Goal: Communication & Community: Answer question/provide support

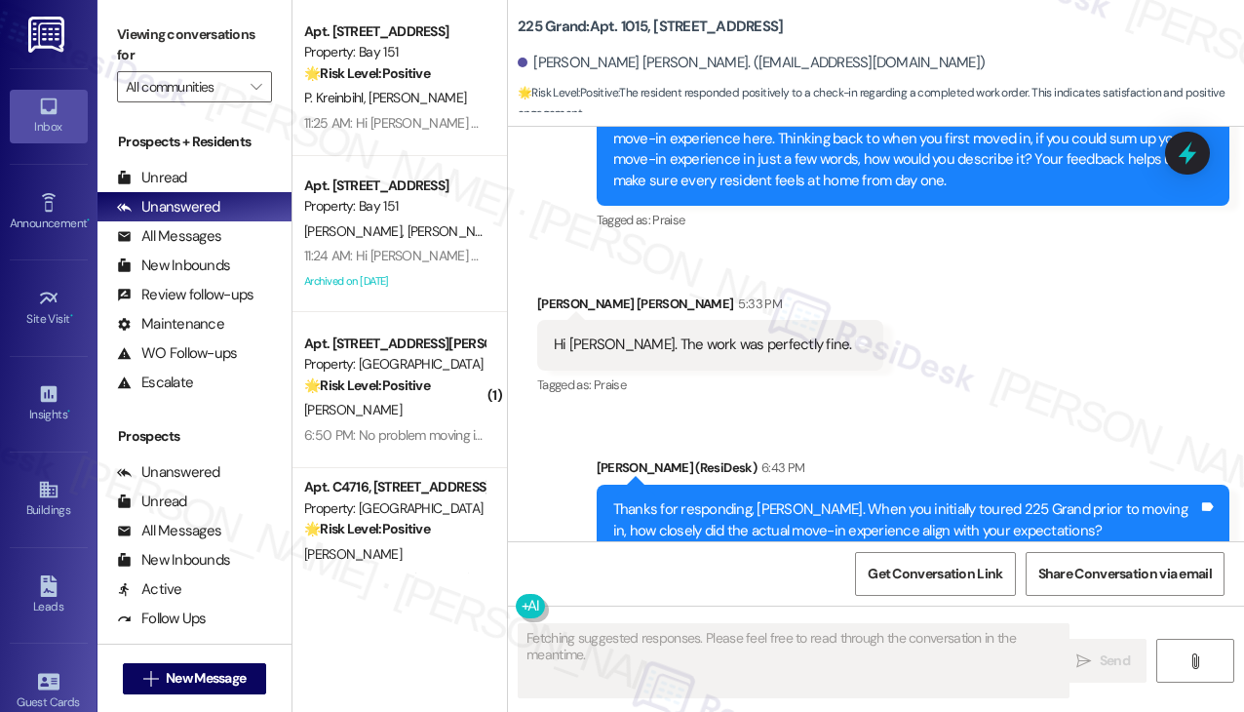
scroll to position [499, 0]
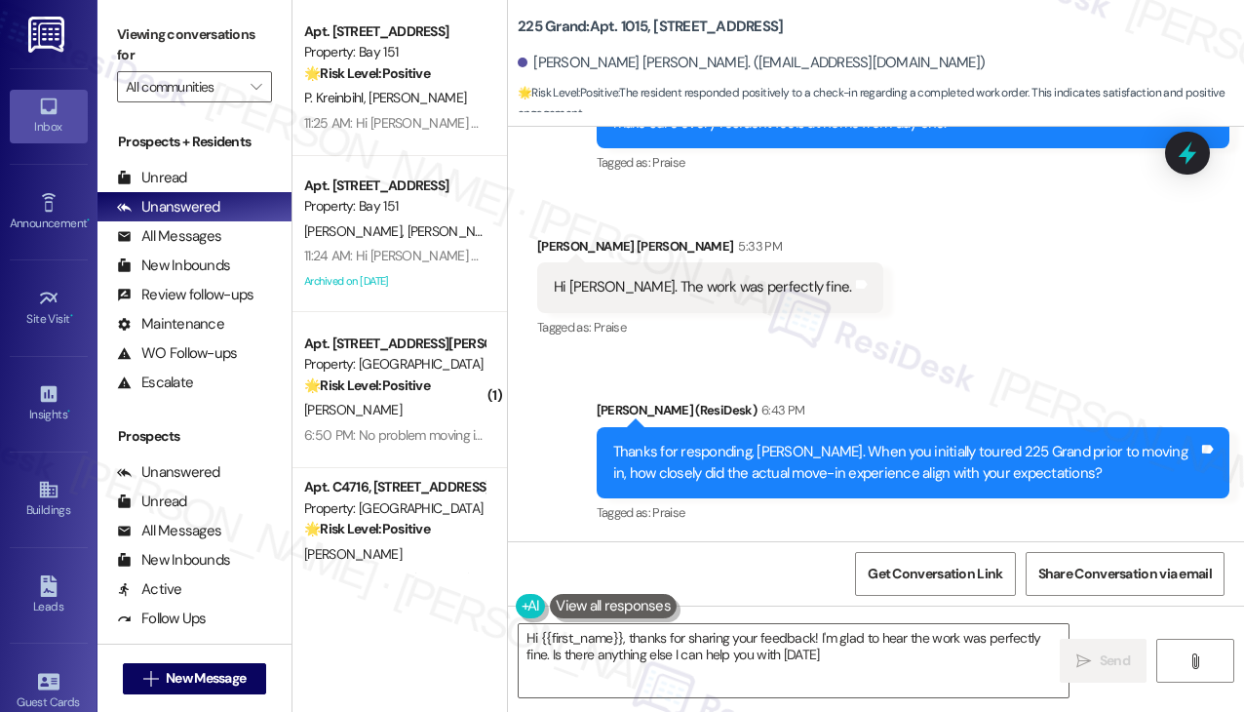
type textarea "Hi {{first_name}}, thanks for sharing your feedback! I'm glad to hear the work …"
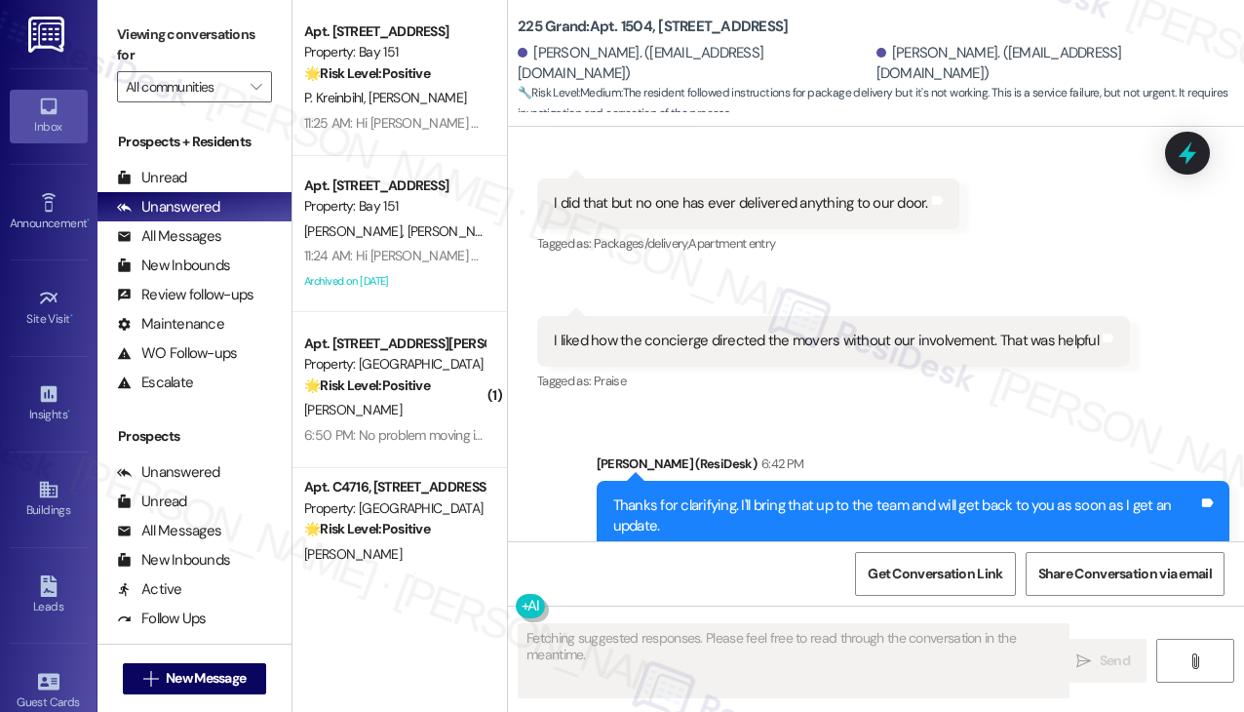
scroll to position [2518, 0]
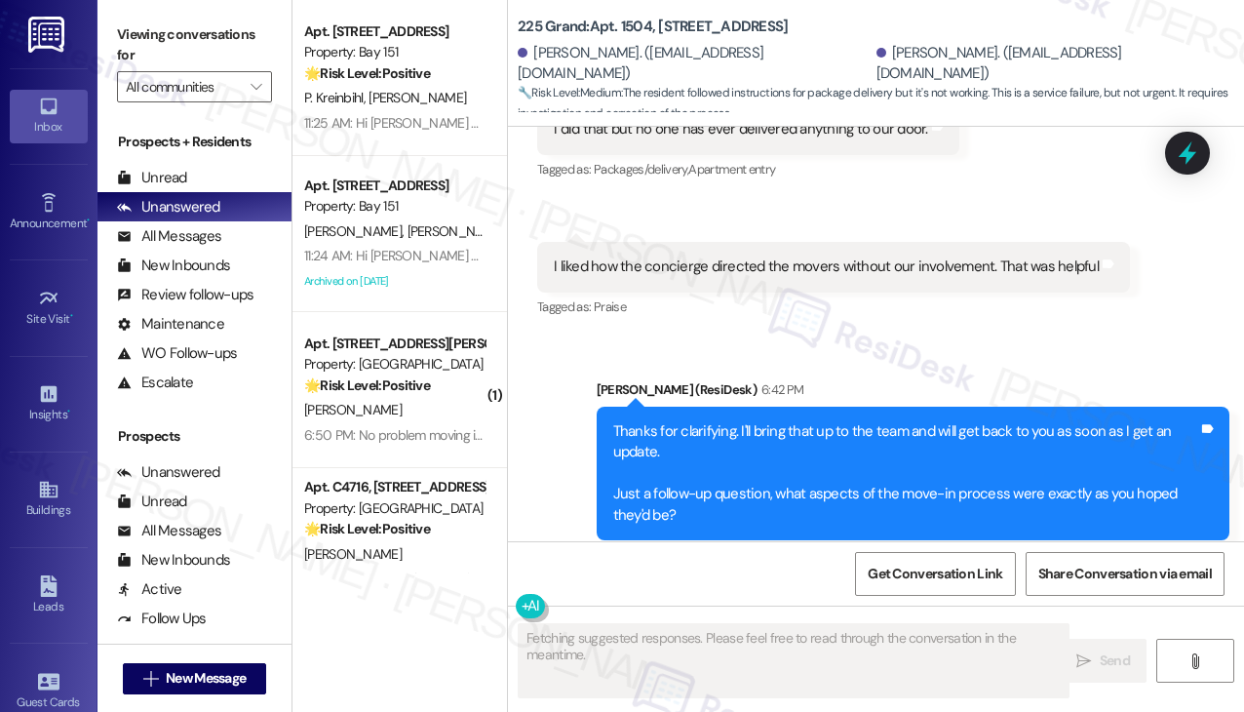
click at [718, 421] on div "Thanks for clarifying. I'll bring that up to the team and will get back to you …" at bounding box center [906, 473] width 586 height 104
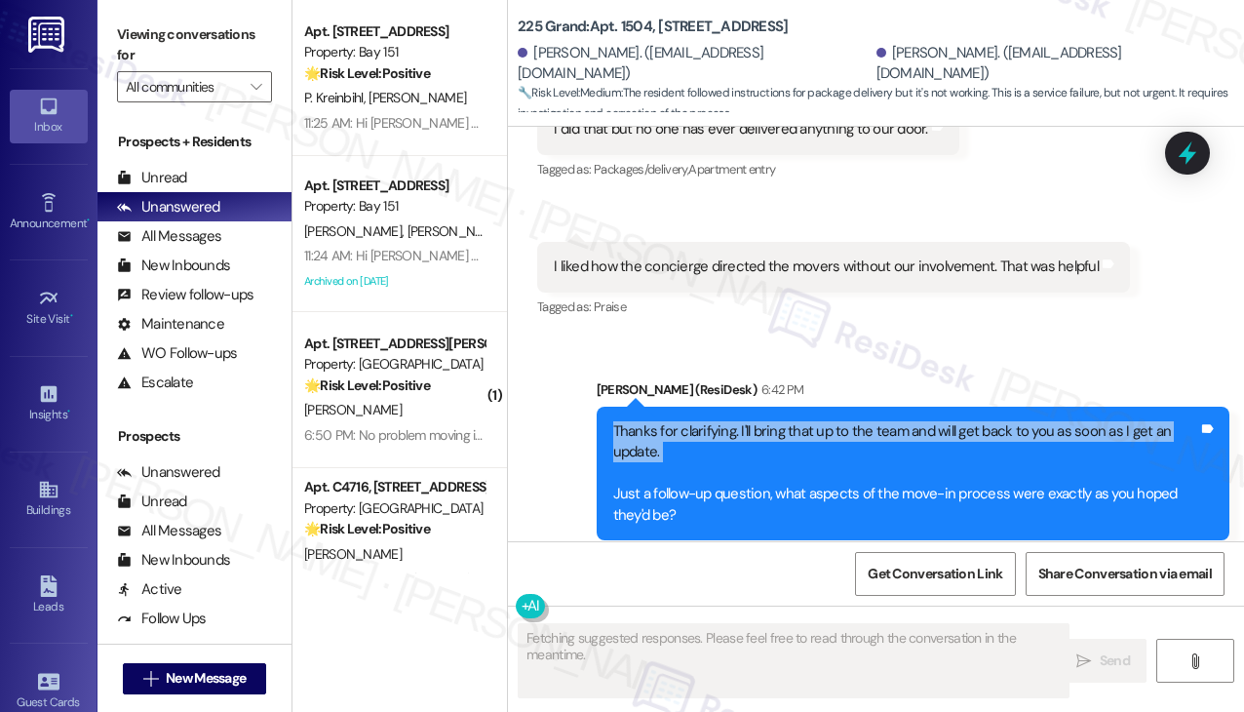
click at [718, 421] on div "Thanks for clarifying. I'll bring that up to the team and will get back to you …" at bounding box center [906, 473] width 586 height 104
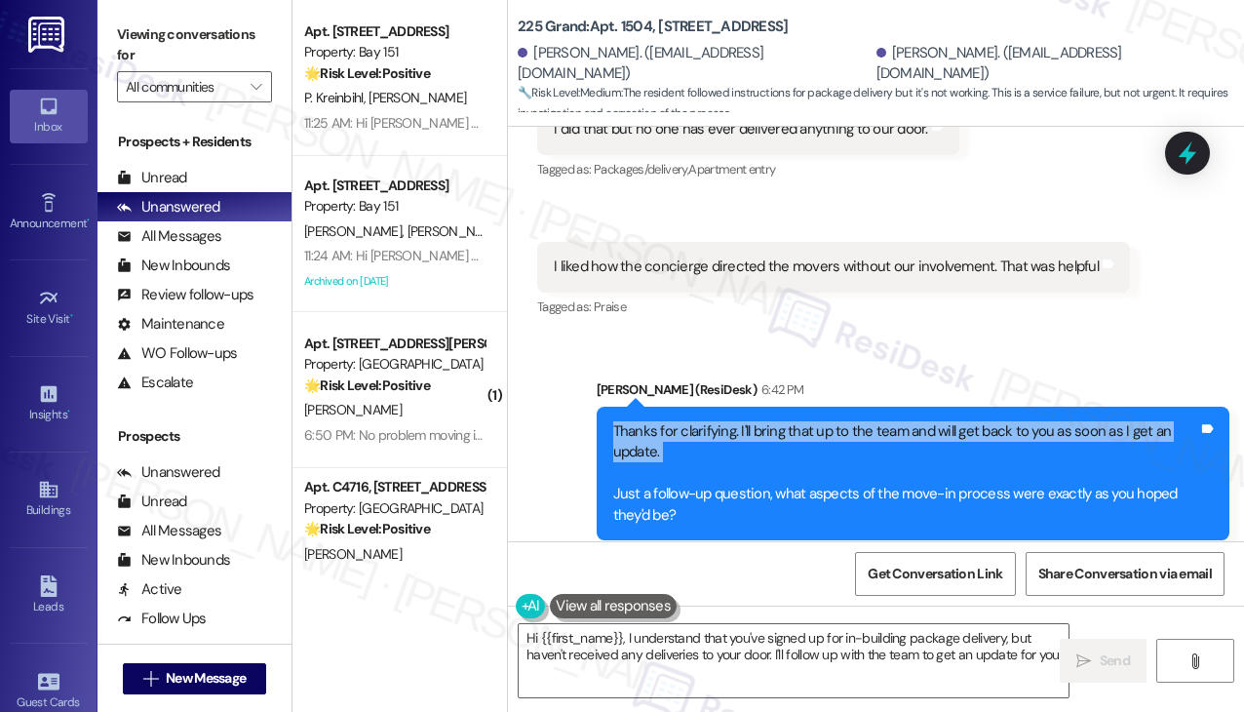
type textarea "Hi {{first_name}}, I understand that you've signed up for in-building package d…"
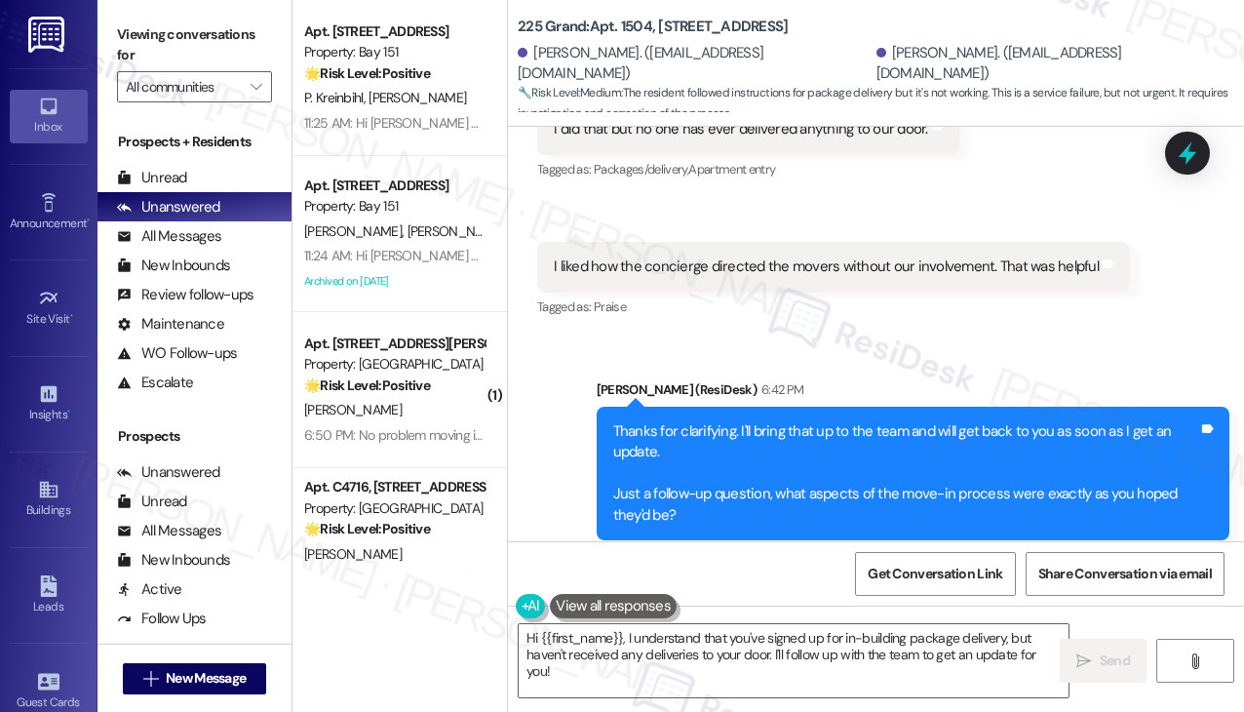
click at [764, 335] on div "Sent via SMS [PERSON_NAME] (ResiDesk) 6:42 PM Thanks for clarifying. I'll bring…" at bounding box center [876, 459] width 736 height 248
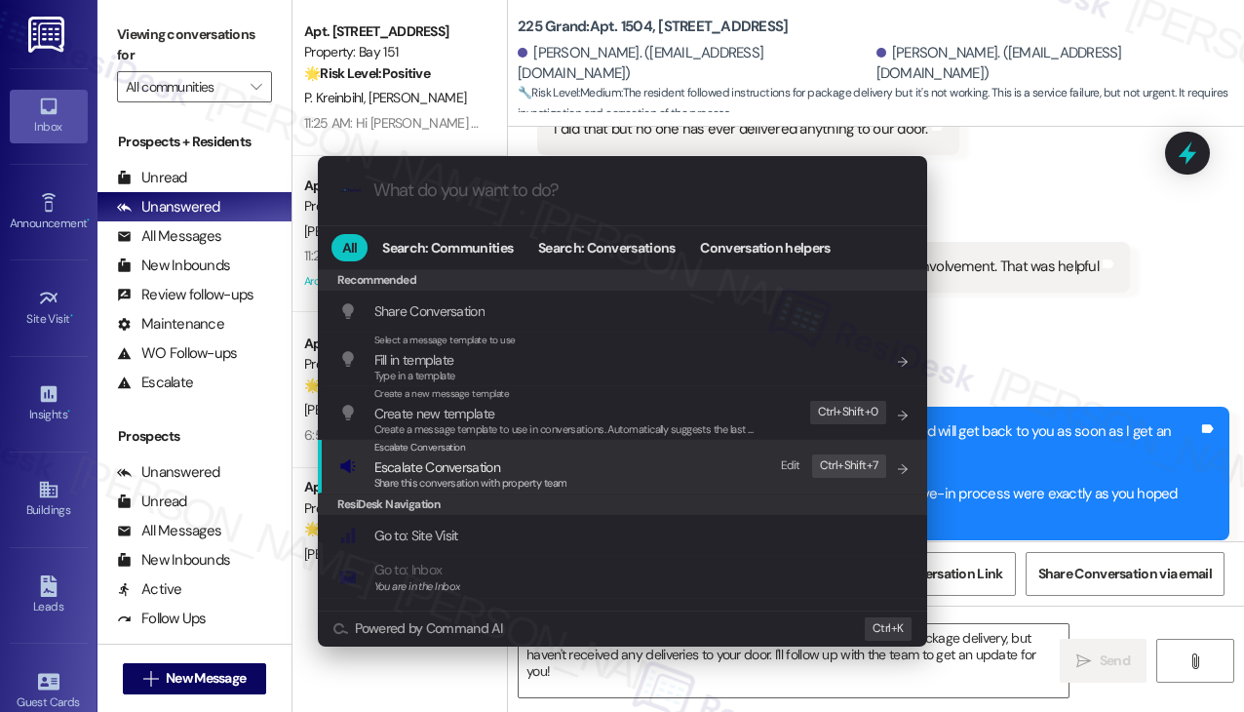
click at [596, 460] on div "Escalate Conversation Escalate Conversation Share this conversation with proper…" at bounding box center [624, 466] width 570 height 53
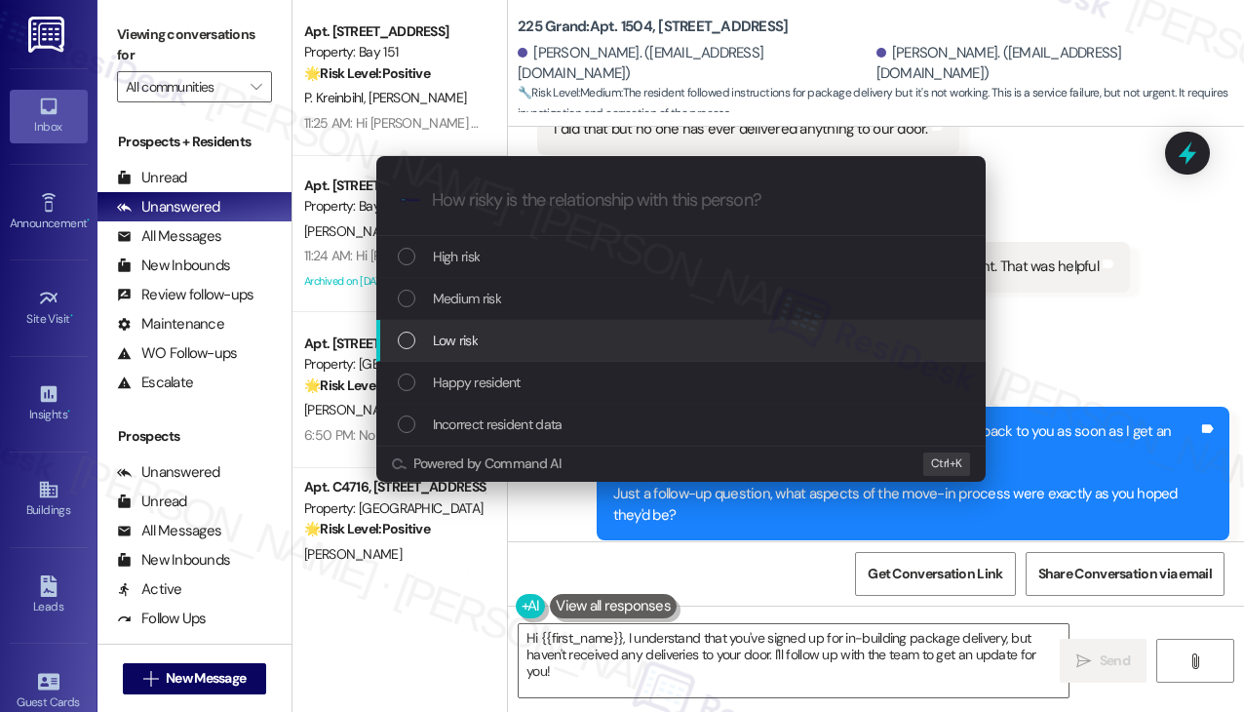
click at [471, 343] on span "Low risk" at bounding box center [455, 340] width 45 height 21
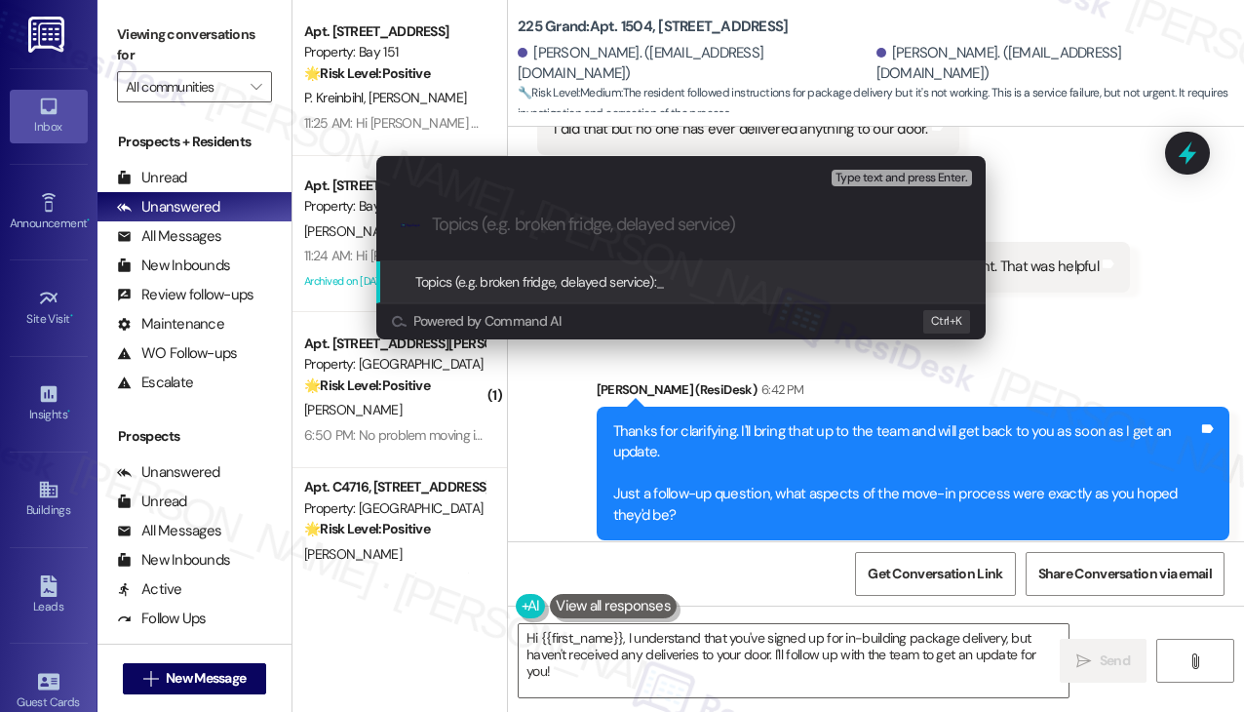
click at [624, 216] on input "Topics (e.g. broken fridge, delayed service)" at bounding box center [696, 224] width 529 height 20
click at [807, 124] on div "Escalate Conversation Low risk Topics (e.g. broken fridge, delayed service) Any…" at bounding box center [622, 356] width 1244 height 712
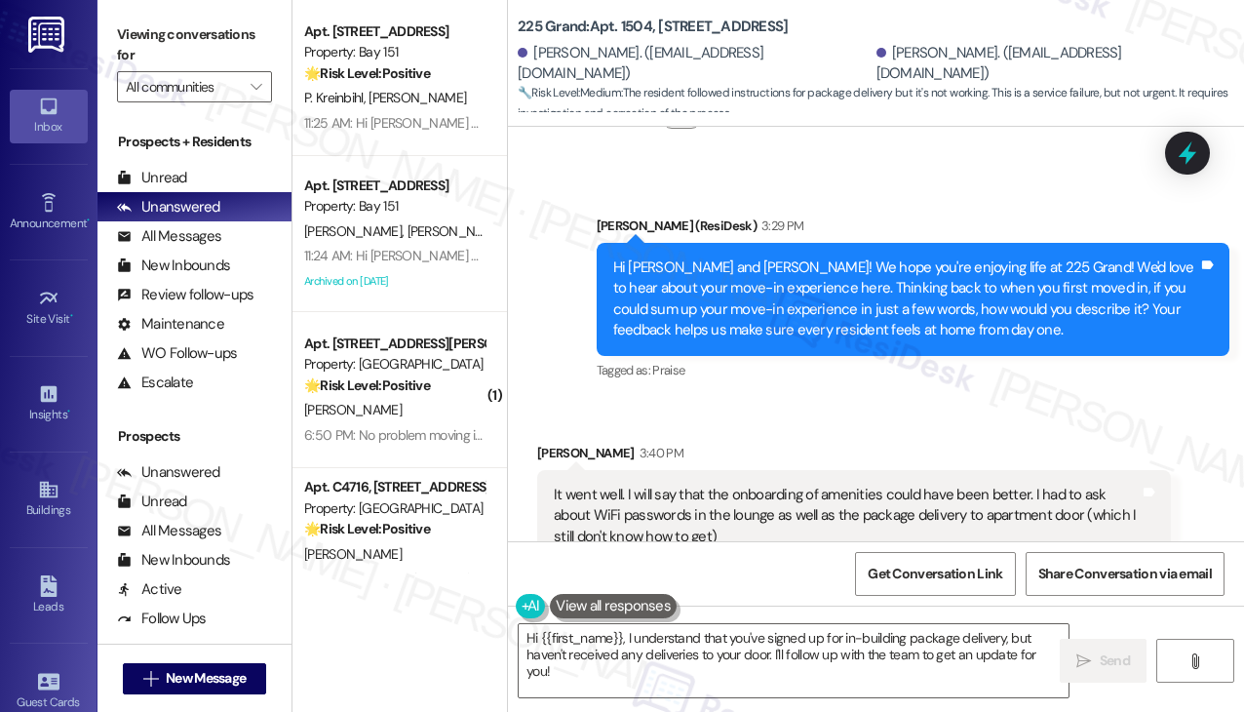
scroll to position [861, 0]
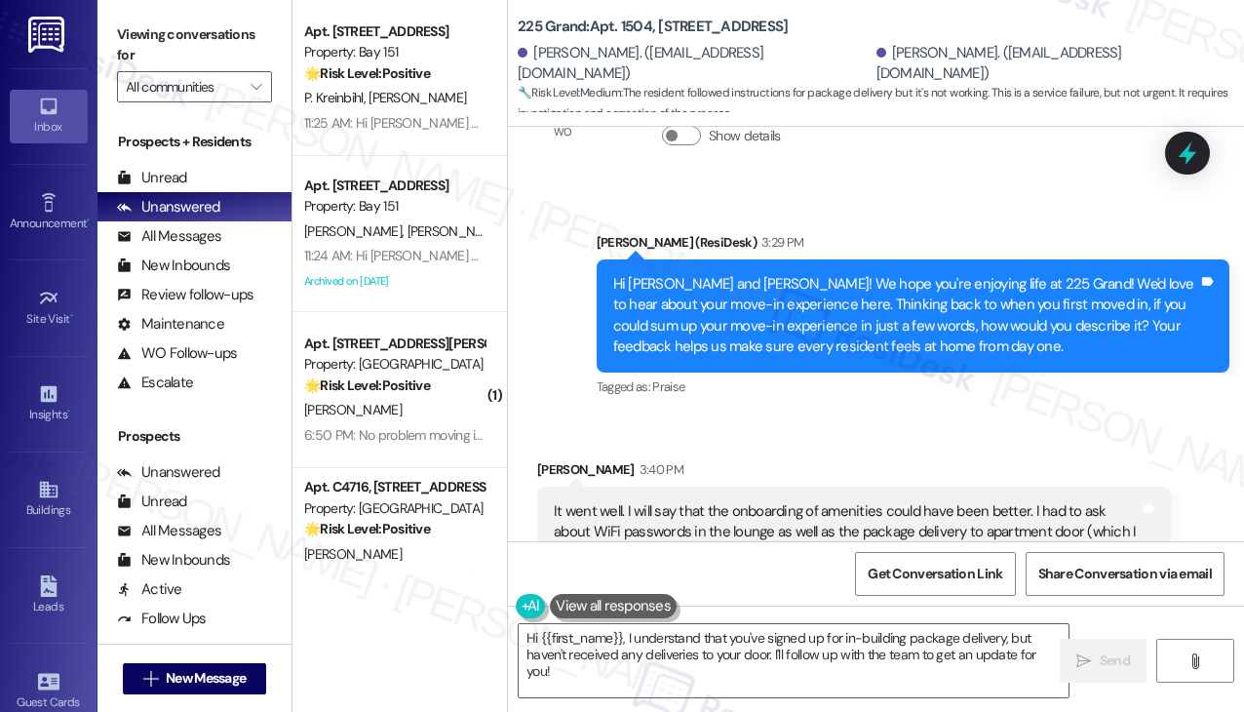
click at [807, 274] on div "Hi [PERSON_NAME] and [PERSON_NAME]! We hope you're enjoying life at 225 Grand! …" at bounding box center [906, 316] width 586 height 84
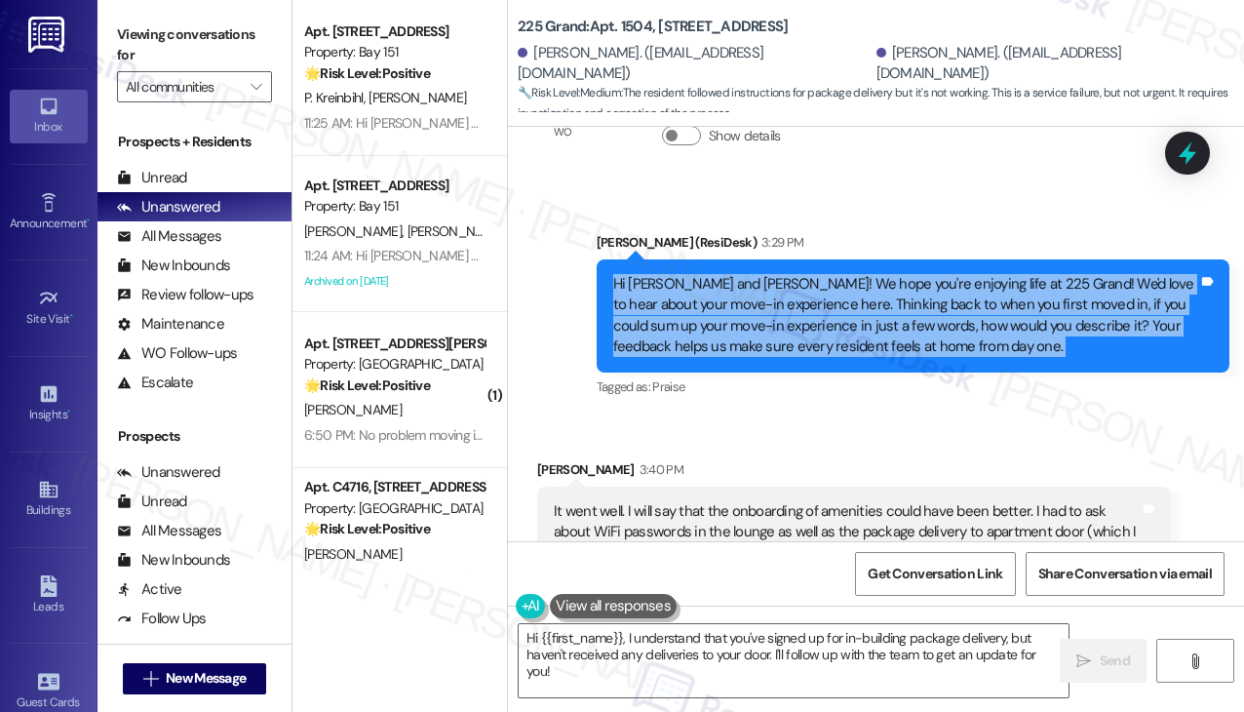
click at [807, 274] on div "Hi [PERSON_NAME] and [PERSON_NAME]! We hope you're enjoying life at 225 Grand! …" at bounding box center [906, 316] width 586 height 84
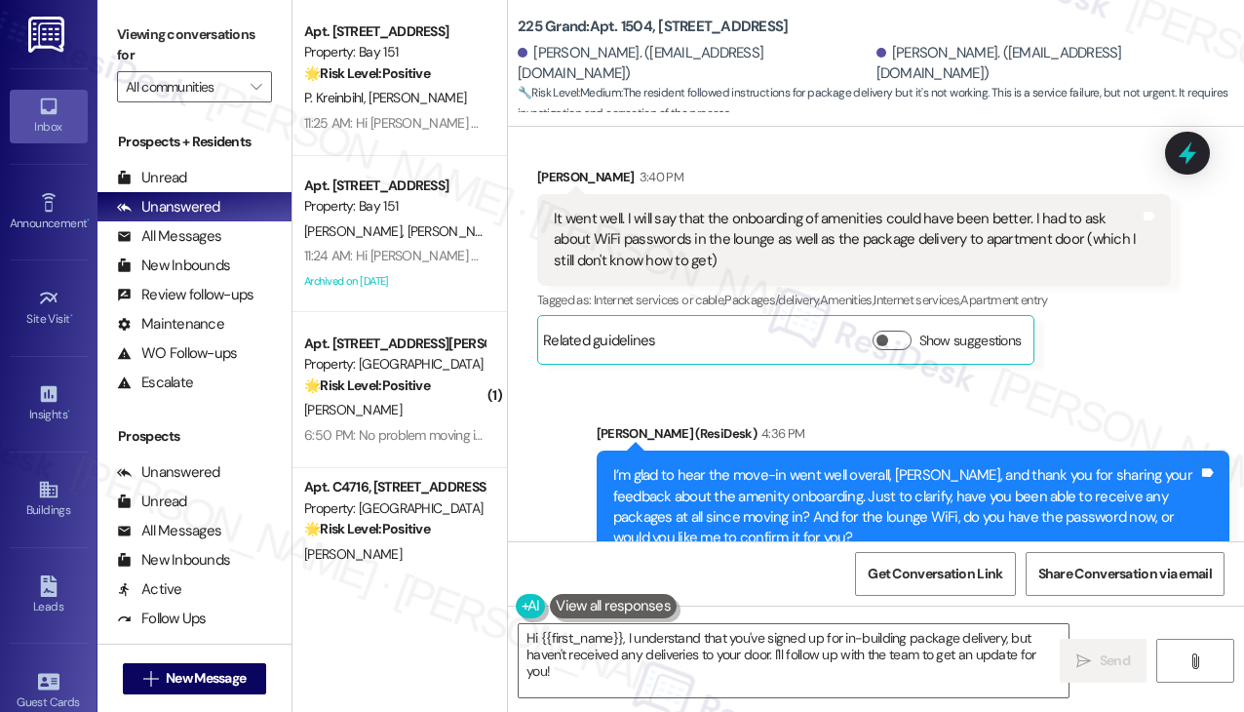
click at [702, 450] on div "I’m glad to hear the move-in went well overall, [PERSON_NAME], and thank you fo…" at bounding box center [914, 506] width 634 height 113
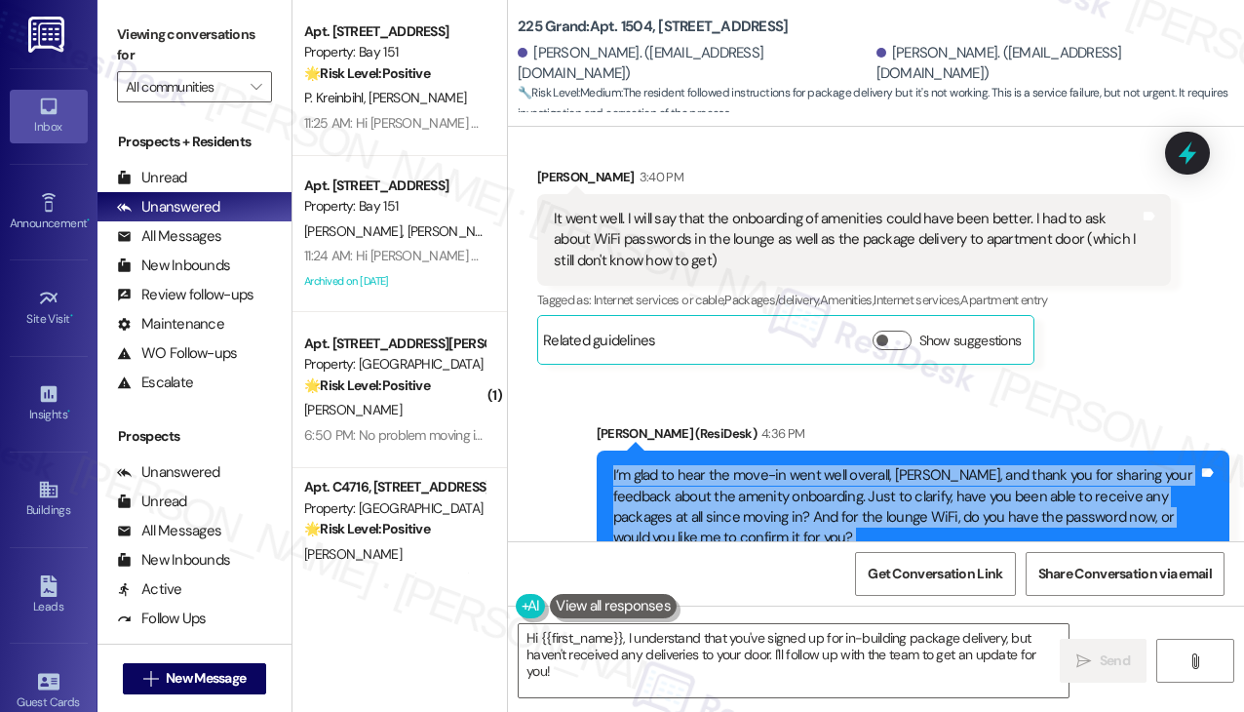
click at [702, 450] on div "I’m glad to hear the move-in went well overall, [PERSON_NAME], and thank you fo…" at bounding box center [914, 506] width 634 height 113
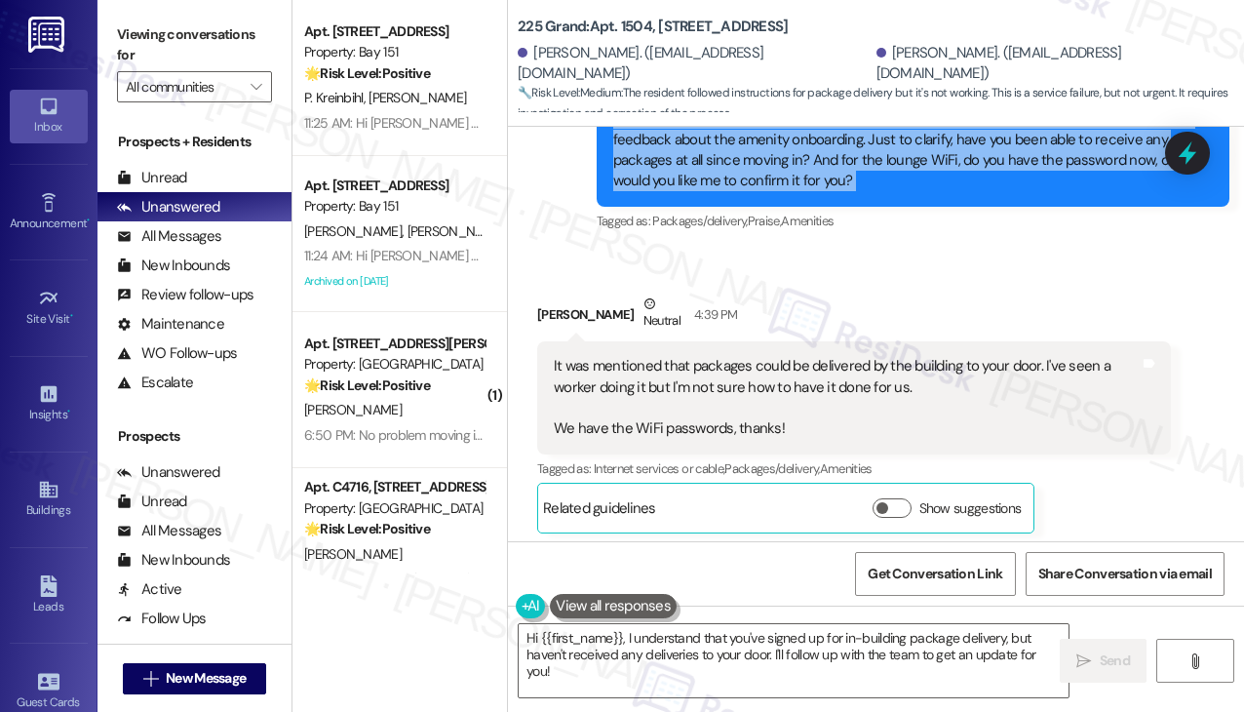
scroll to position [1836, 0]
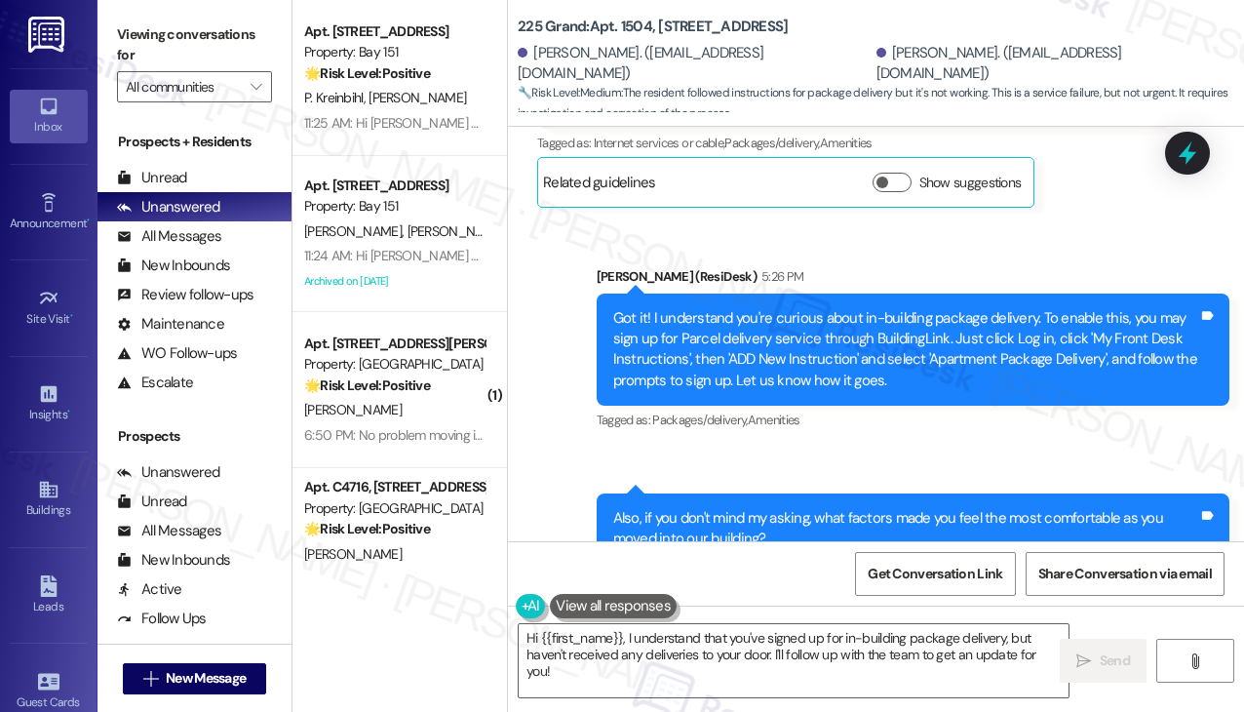
click at [756, 308] on div "Got it! I understand you're curious about in-building package delivery. To enab…" at bounding box center [906, 350] width 586 height 84
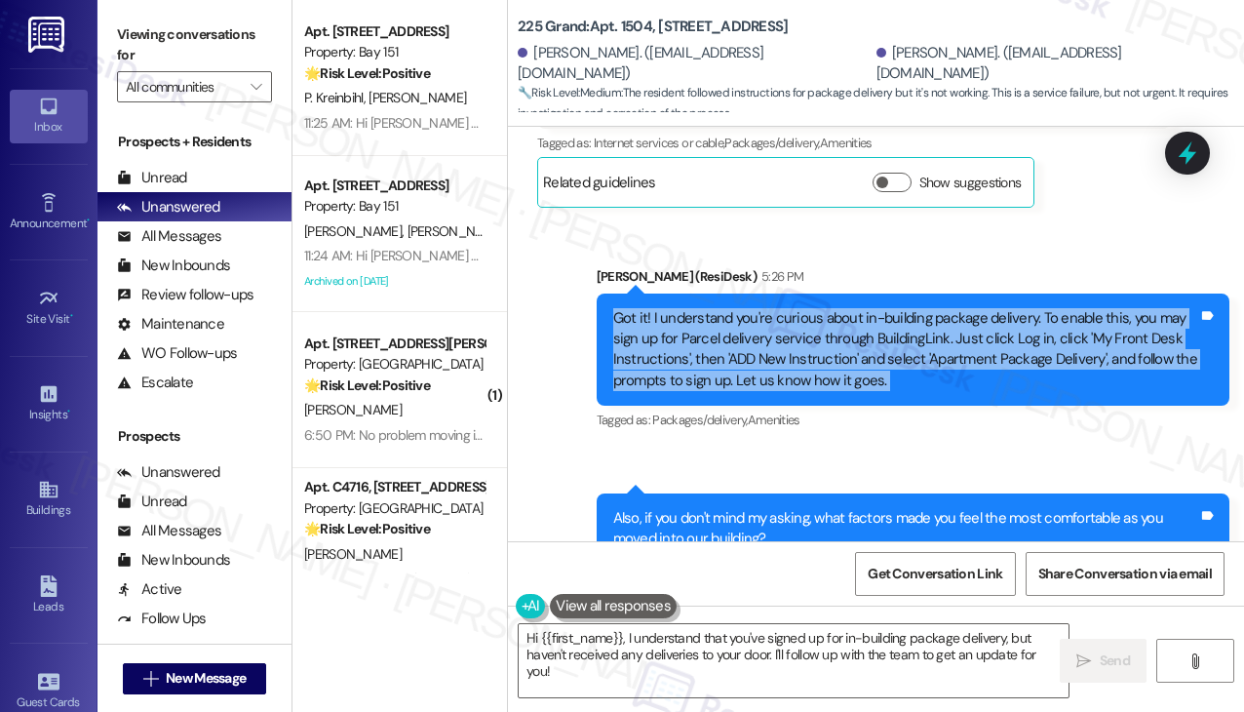
click at [756, 308] on div "Got it! I understand you're curious about in-building package delivery. To enab…" at bounding box center [906, 350] width 586 height 84
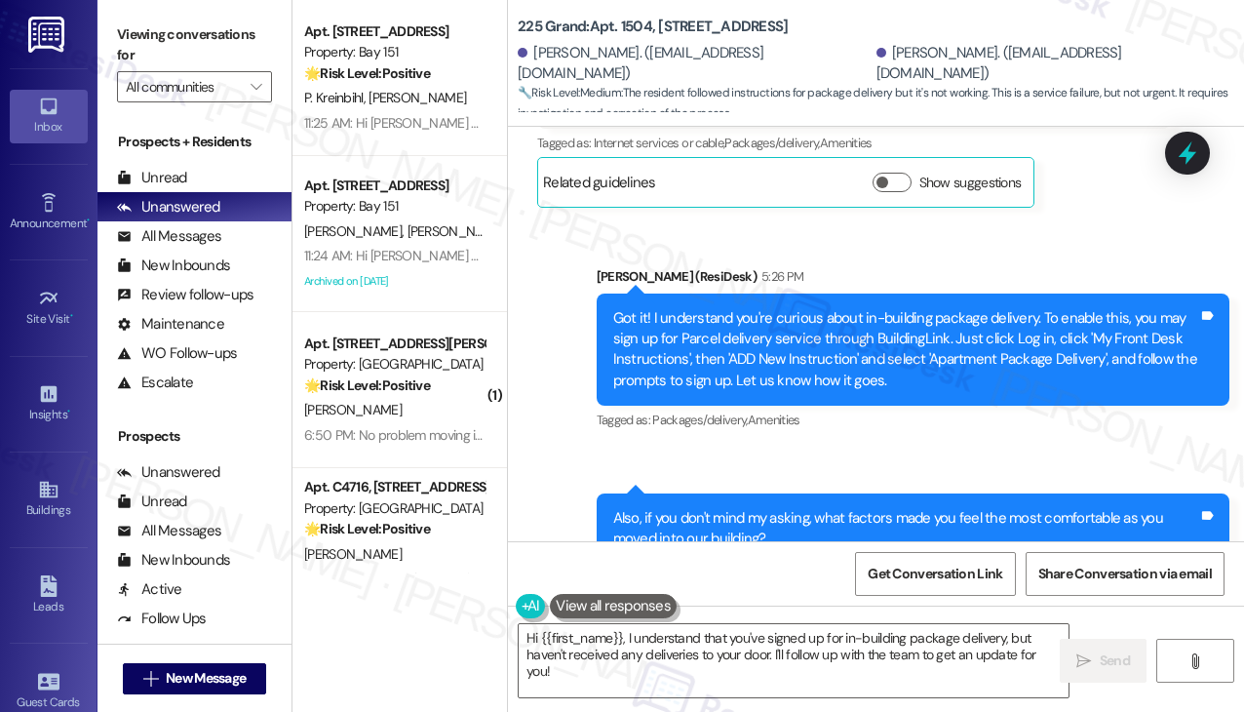
click at [837, 508] on div "Also, if you don't mind my asking, what factors made you feel the most comforta…" at bounding box center [906, 529] width 586 height 42
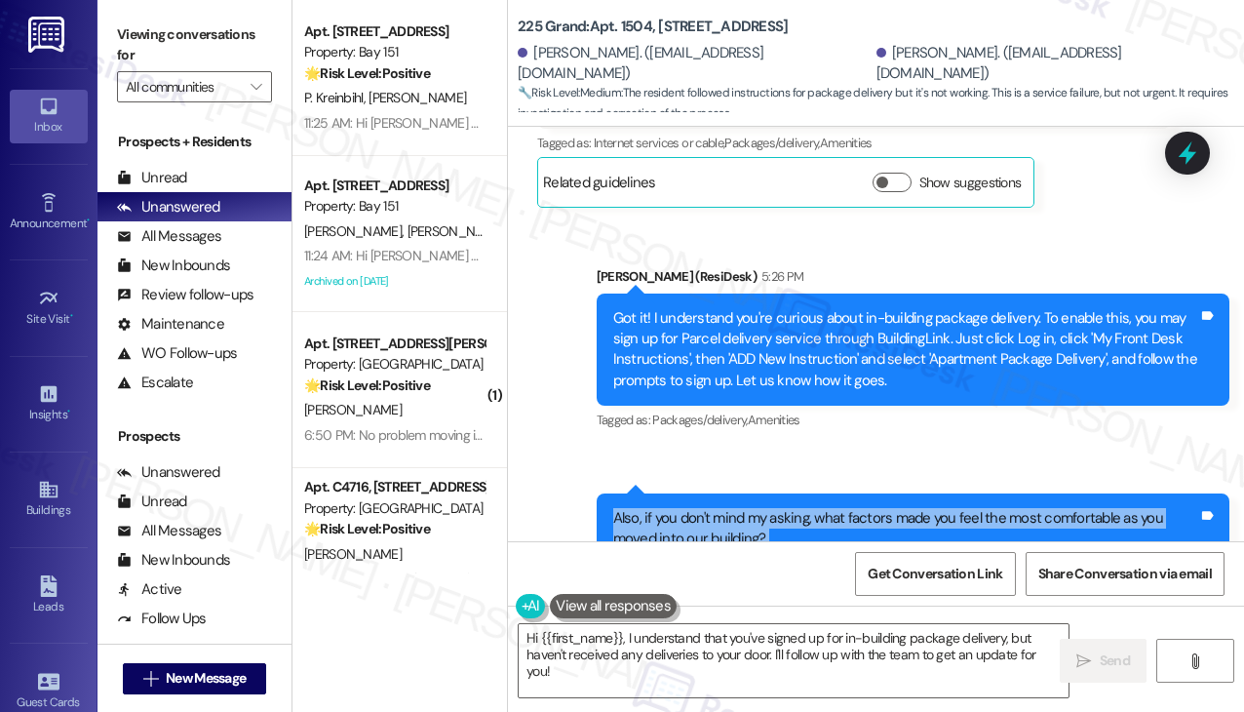
click at [837, 508] on div "Also, if you don't mind my asking, what factors made you feel the most comforta…" at bounding box center [906, 529] width 586 height 42
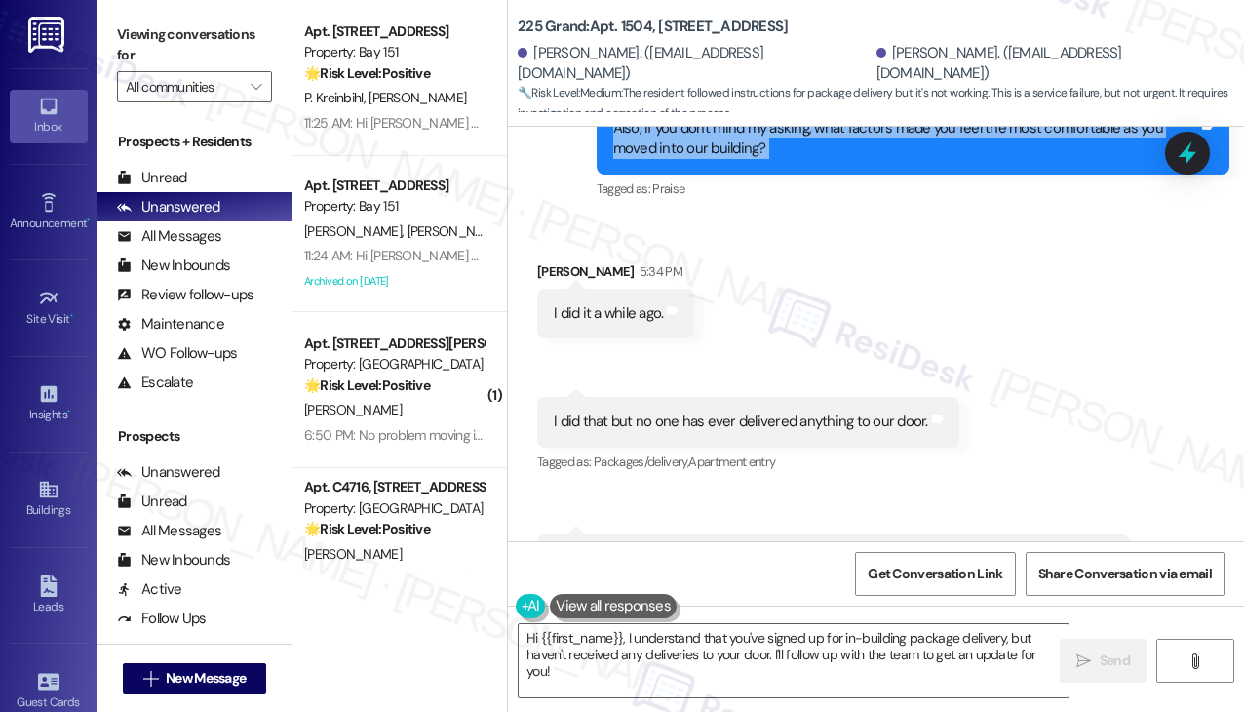
scroll to position [1933, 0]
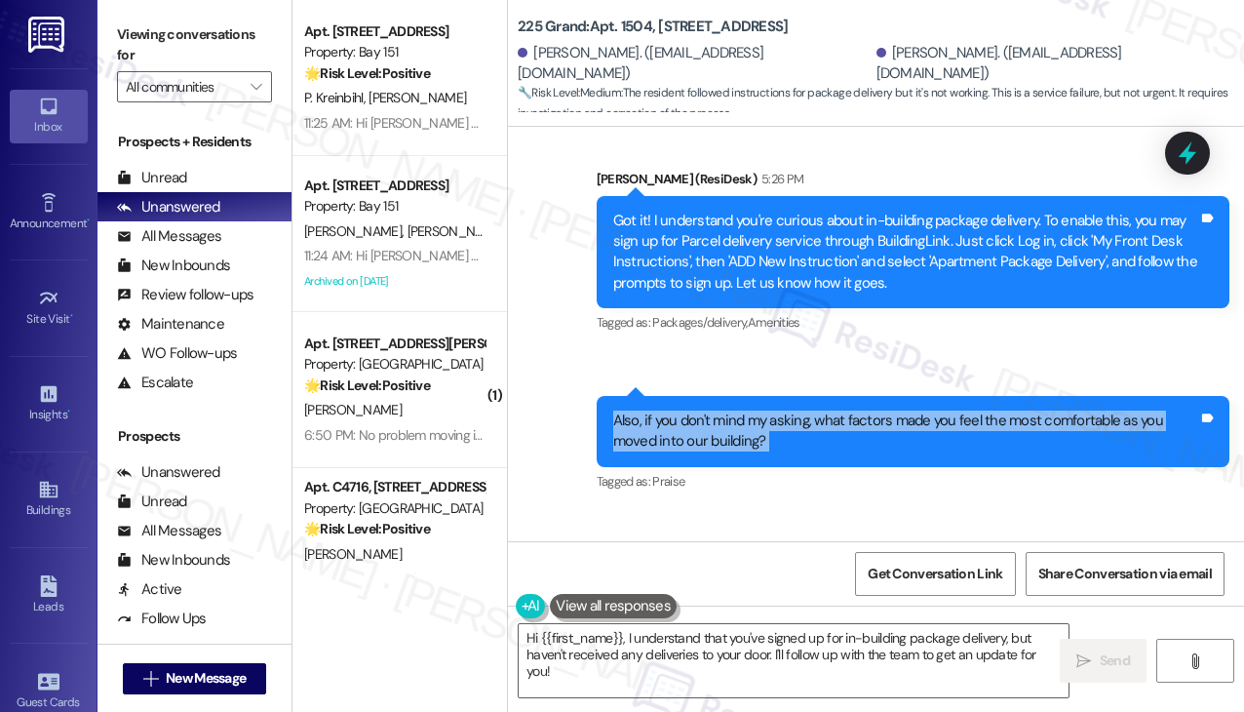
click at [722, 410] on div "Also, if you don't mind my asking, what factors made you feel the most comforta…" at bounding box center [906, 431] width 586 height 42
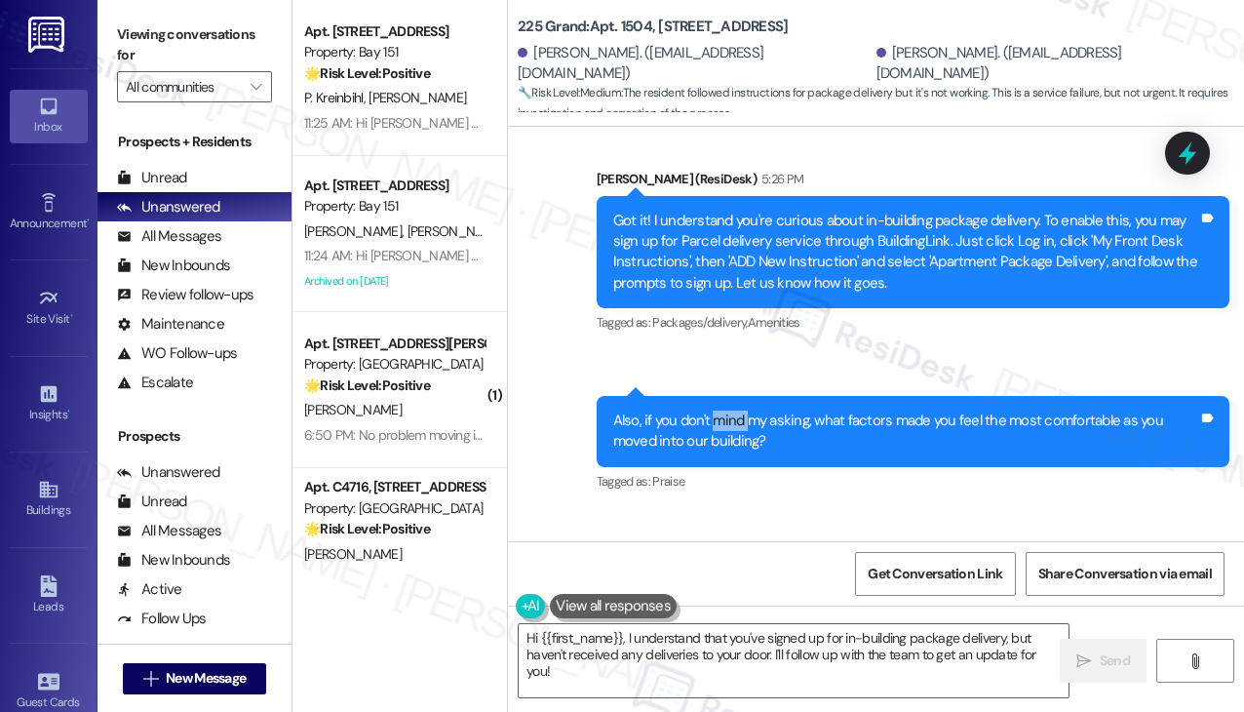
click at [722, 410] on div "Also, if you don't mind my asking, what factors made you feel the most comforta…" at bounding box center [906, 431] width 586 height 42
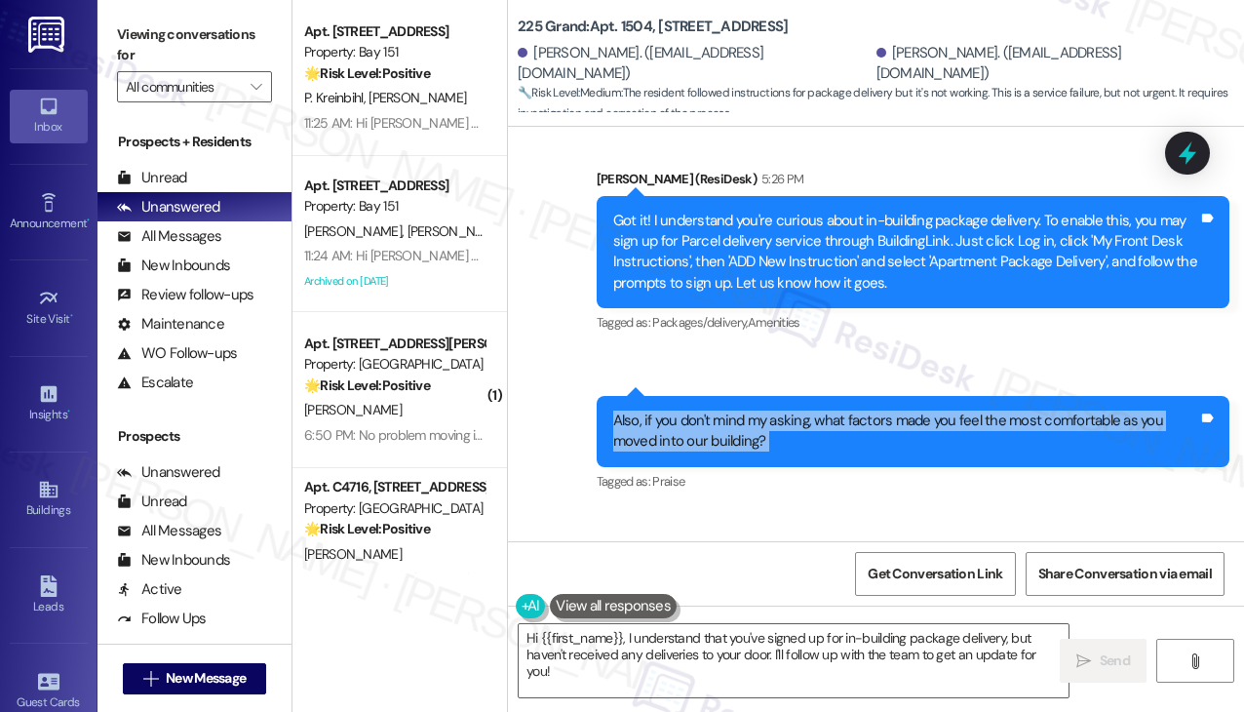
click at [722, 410] on div "Also, if you don't mind my asking, what factors made you feel the most comforta…" at bounding box center [906, 431] width 586 height 42
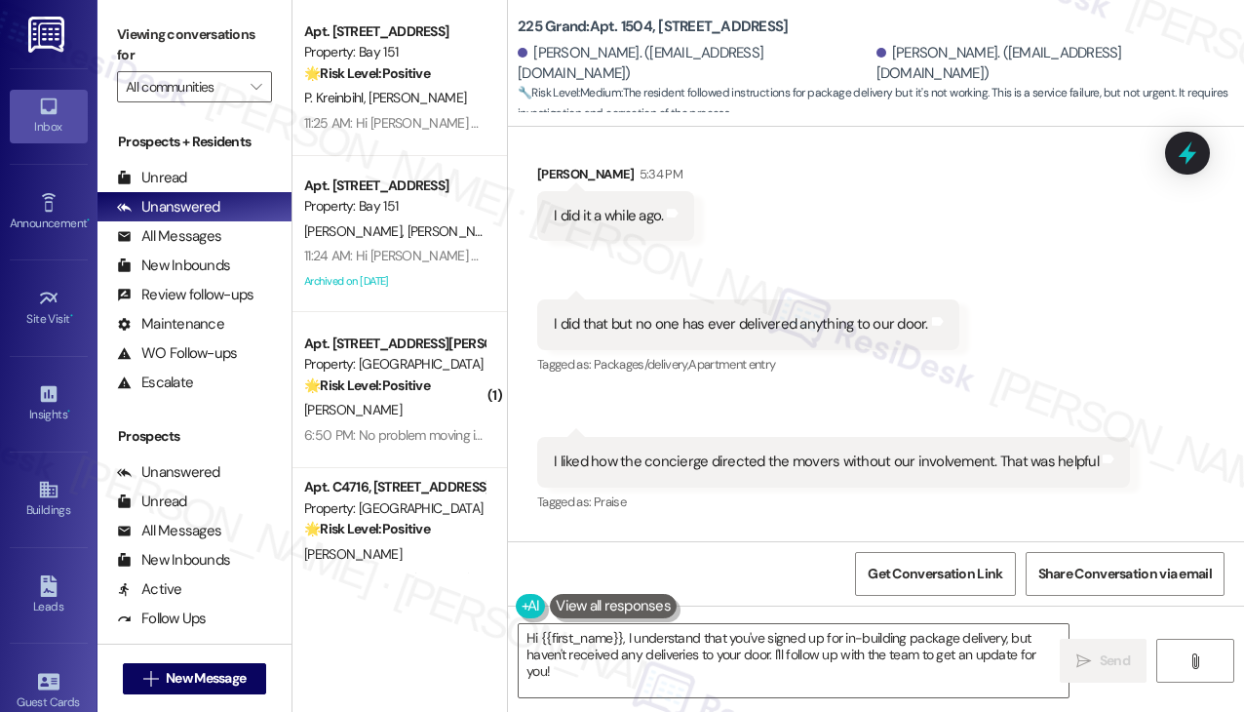
scroll to position [2518, 0]
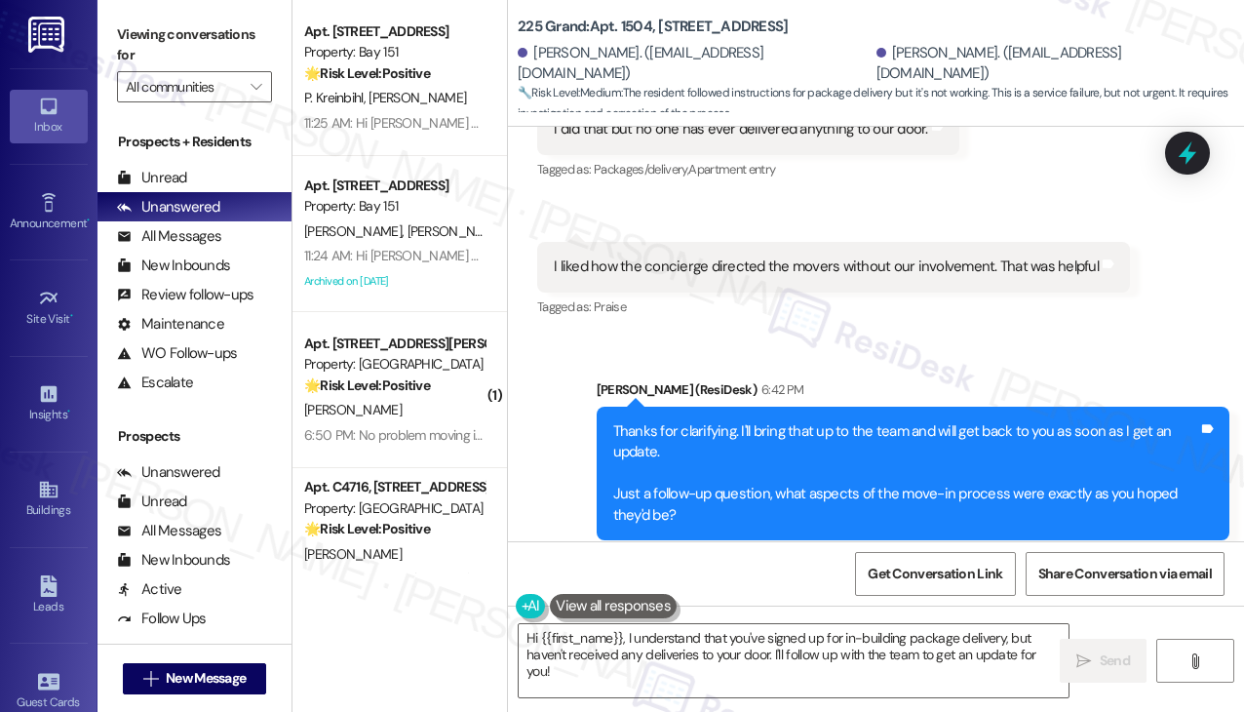
click at [718, 421] on div "Thanks for clarifying. I'll bring that up to the team and will get back to you …" at bounding box center [906, 473] width 586 height 104
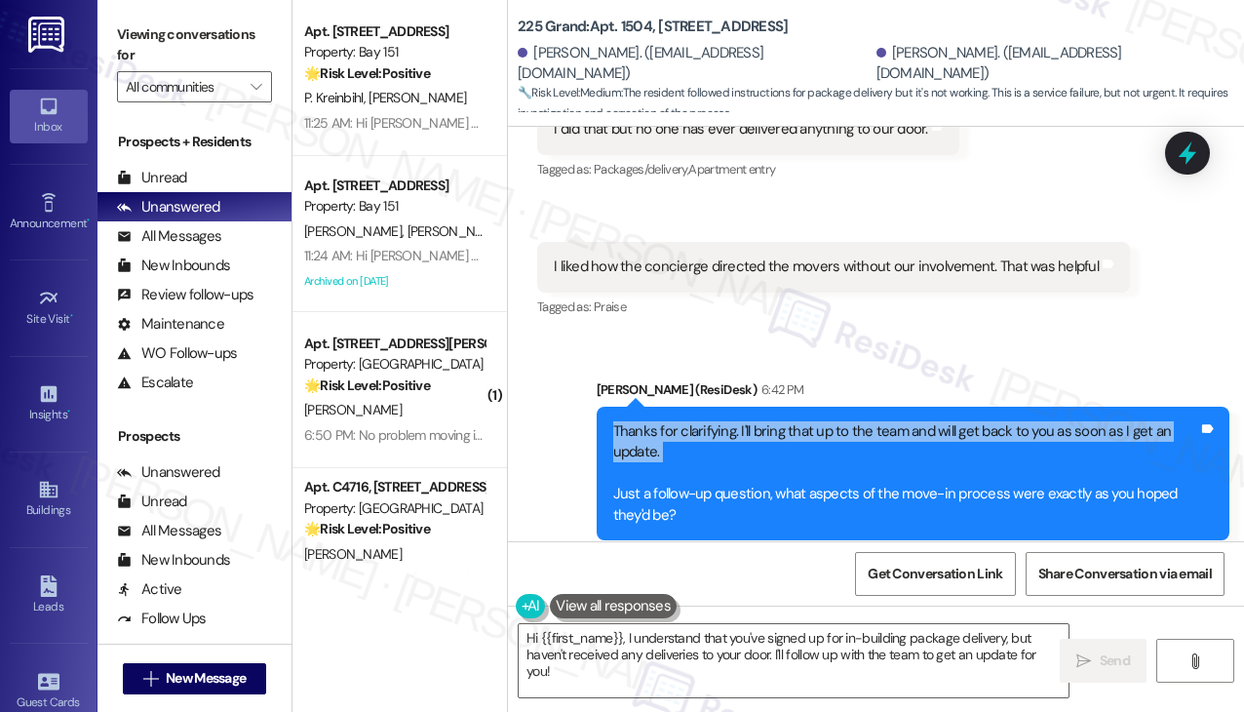
click at [718, 421] on div "Thanks for clarifying. I'll bring that up to the team and will get back to you …" at bounding box center [906, 473] width 586 height 104
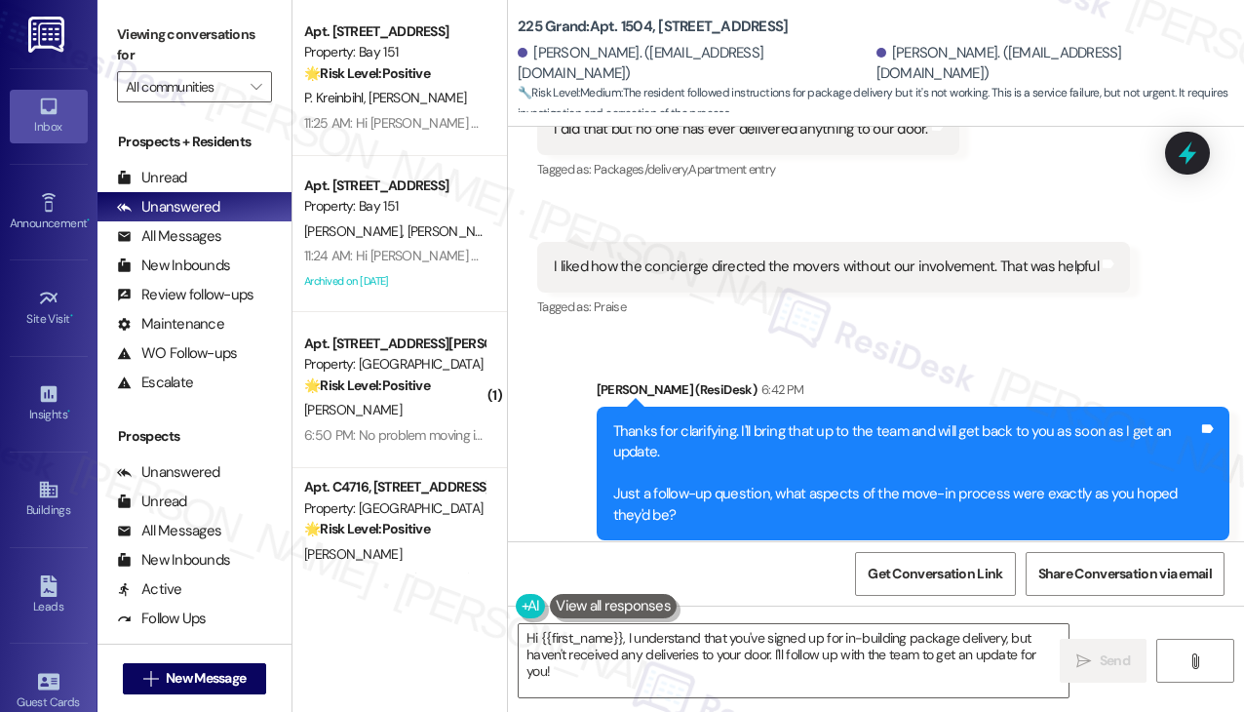
click at [636, 462] on div "Thanks for clarifying. I'll bring that up to the team and will get back to you …" at bounding box center [906, 473] width 586 height 104
click at [636, 460] on div "Thanks for clarifying. I'll bring that up to the team and will get back to you …" at bounding box center [906, 473] width 586 height 104
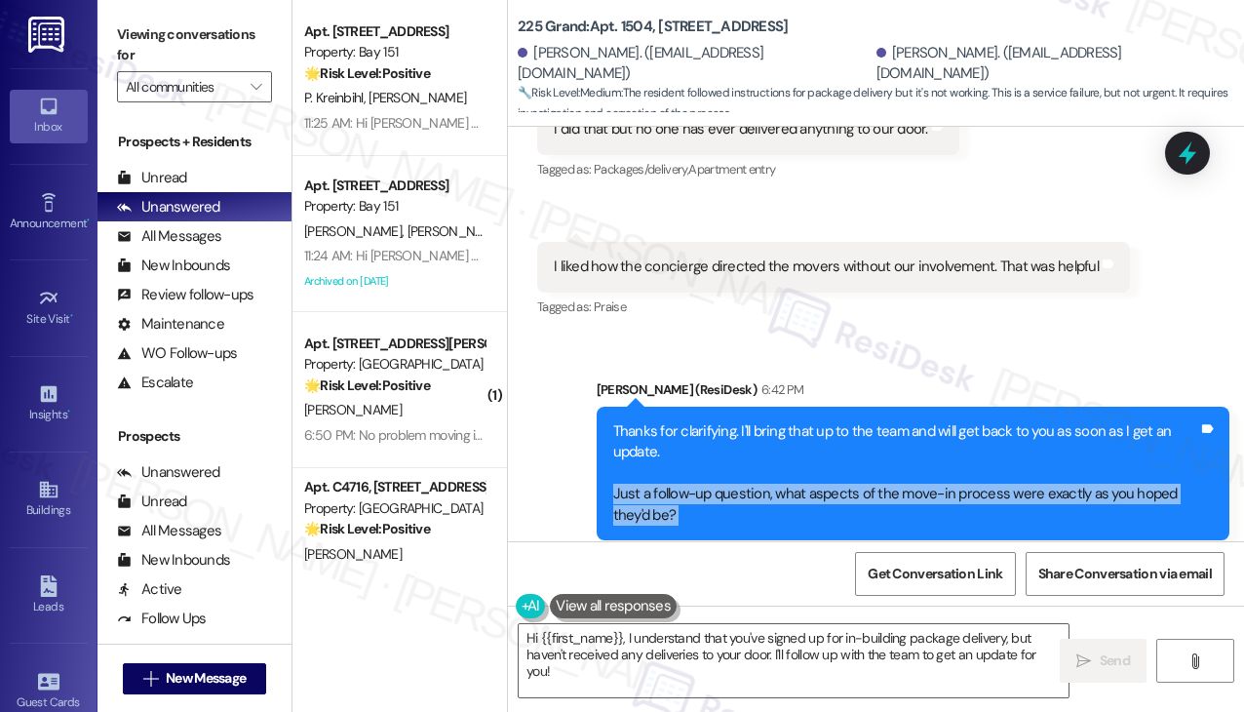
click at [636, 460] on div "Thanks for clarifying. I'll bring that up to the team and will get back to you …" at bounding box center [906, 473] width 586 height 104
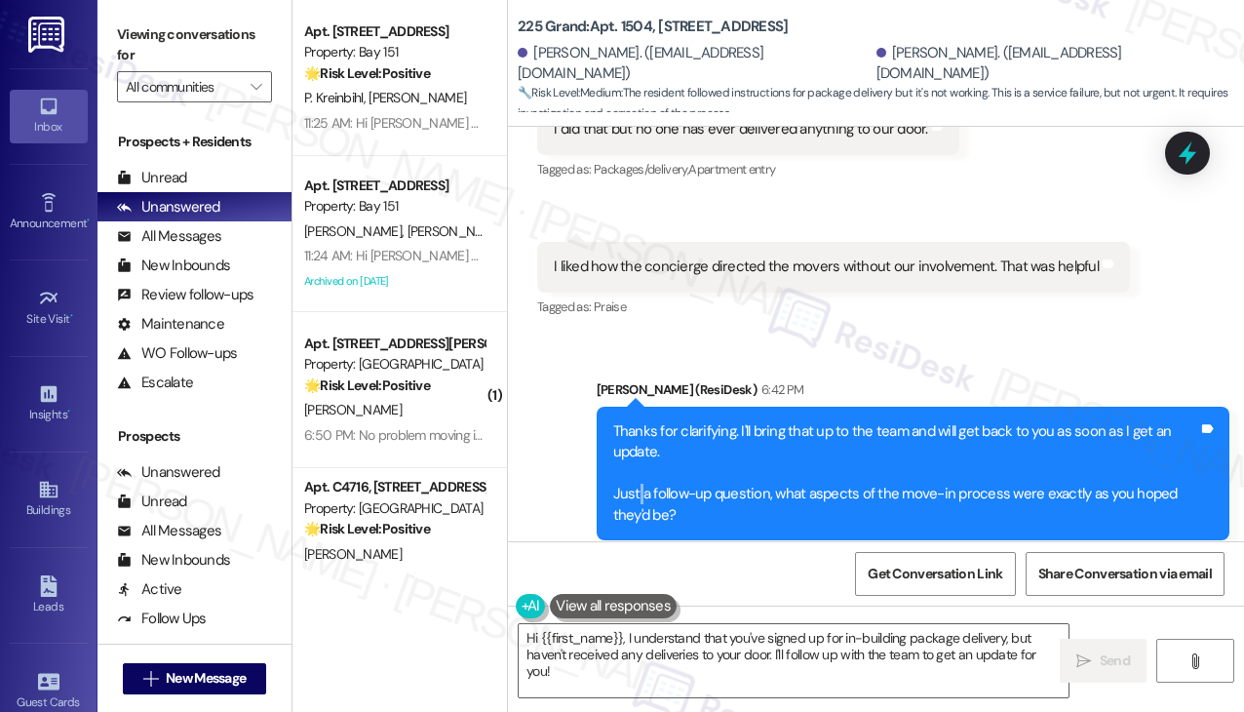
click at [636, 460] on div "Thanks for clarifying. I'll bring that up to the team and will get back to you …" at bounding box center [906, 473] width 586 height 104
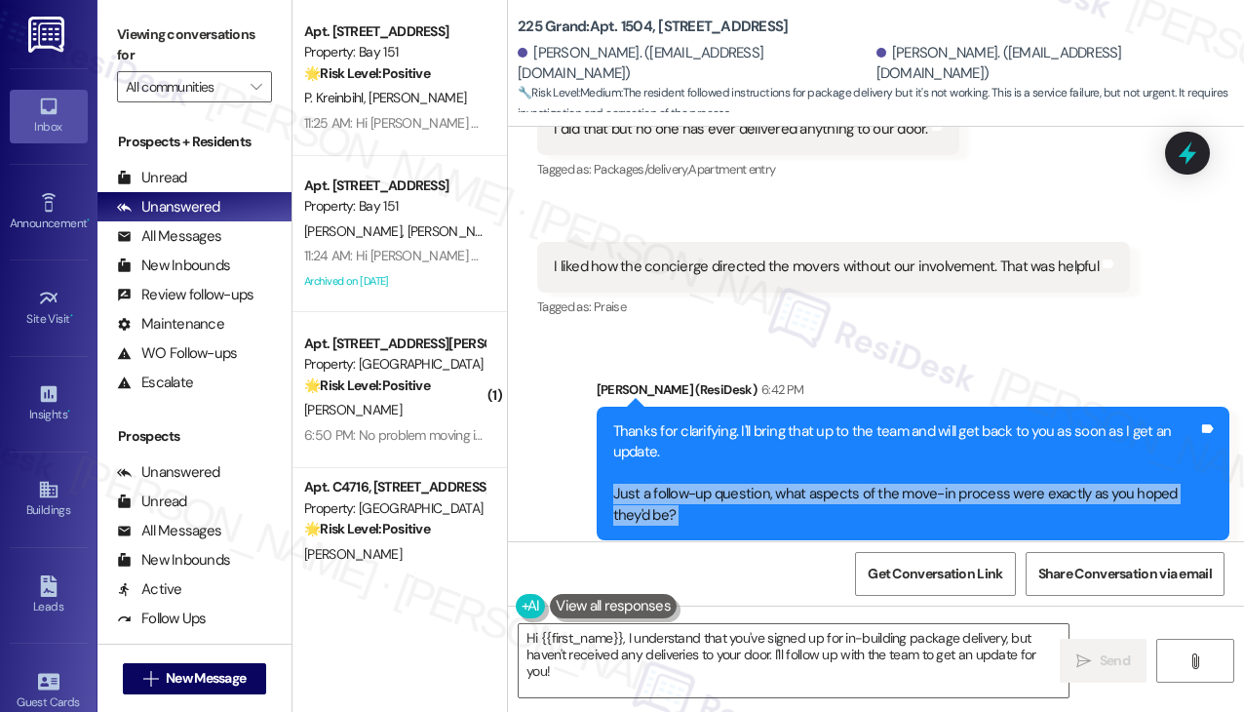
click at [636, 460] on div "Thanks for clarifying. I'll bring that up to the team and will get back to you …" at bounding box center [906, 473] width 586 height 104
click at [636, 459] on div "Thanks for clarifying. I'll bring that up to the team and will get back to you …" at bounding box center [906, 473] width 586 height 104
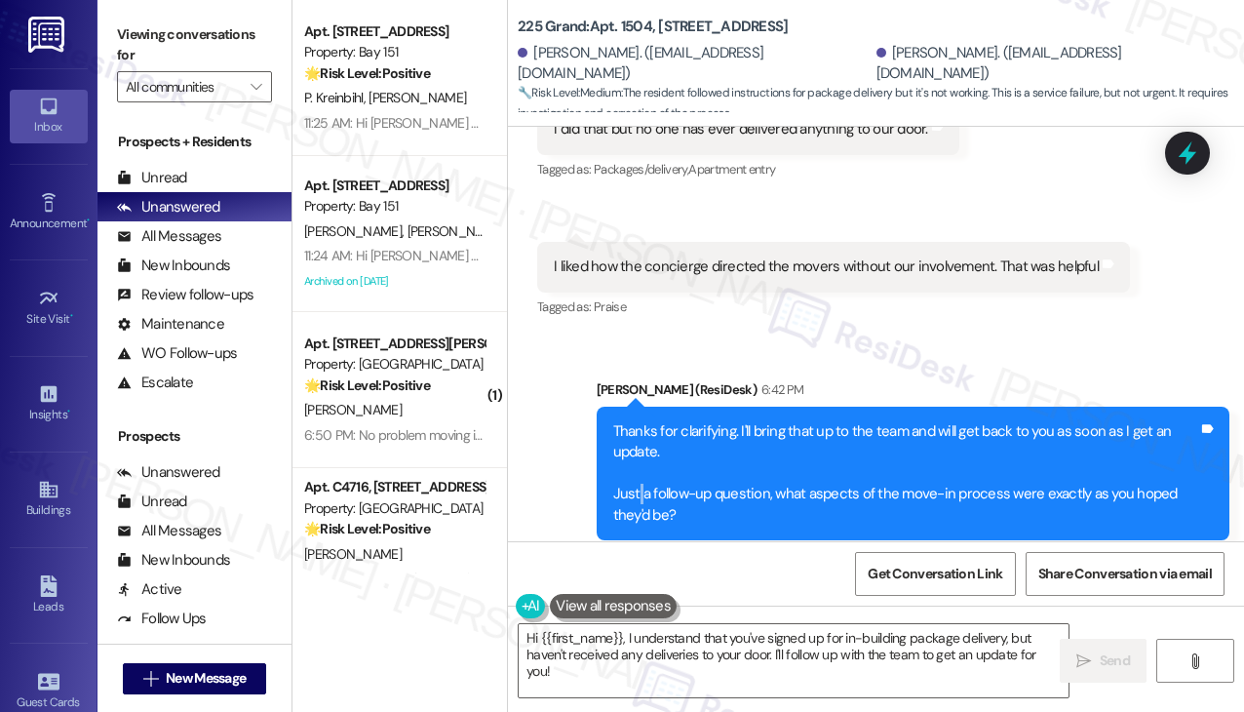
click at [636, 459] on div "Thanks for clarifying. I'll bring that up to the team and will get back to you …" at bounding box center [906, 473] width 586 height 104
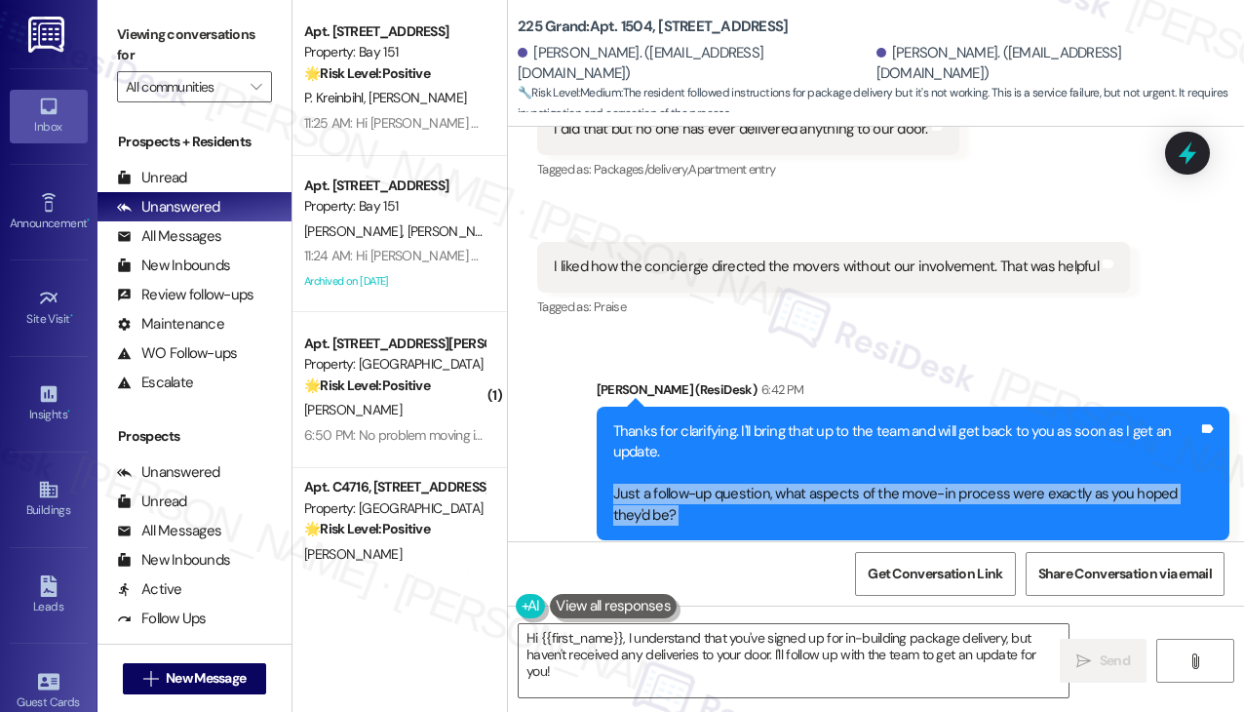
click at [636, 459] on div "Thanks for clarifying. I'll bring that up to the team and will get back to you …" at bounding box center [906, 473] width 586 height 104
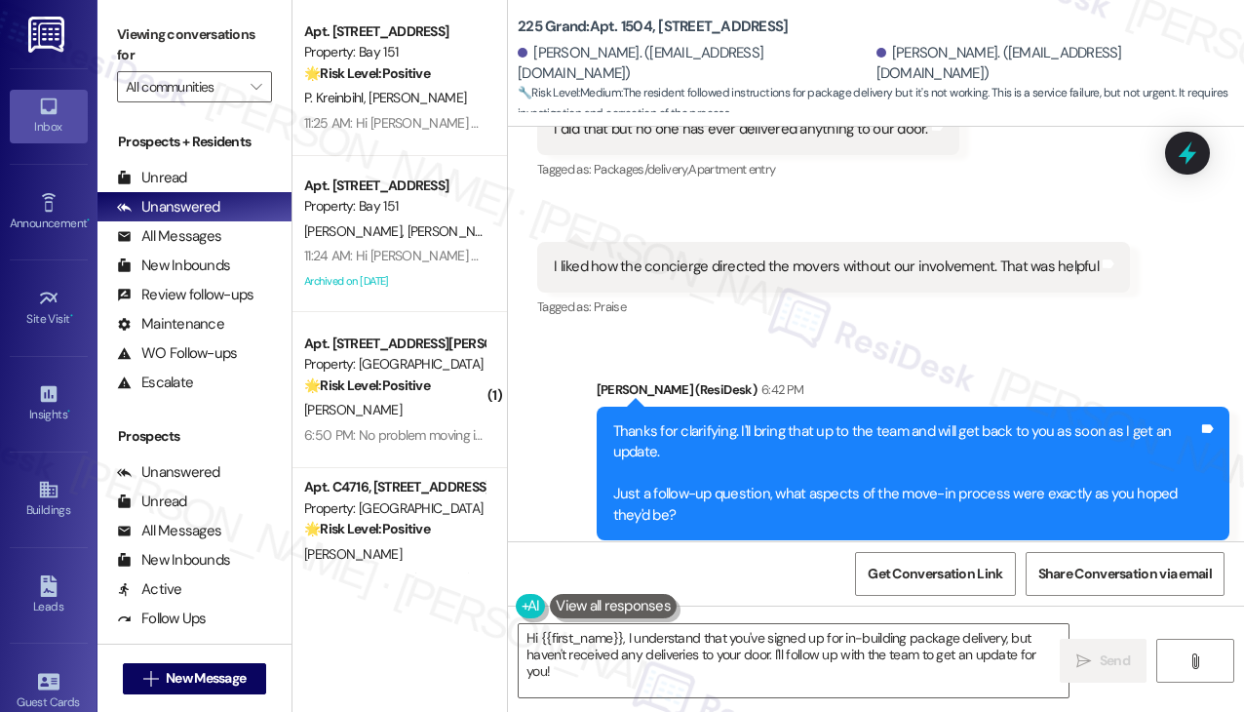
click at [1110, 120] on div "225 Grand: Apt. [STREET_ADDRESS] [PERSON_NAME]. ([EMAIL_ADDRESS][DOMAIN_NAME]) …" at bounding box center [876, 63] width 736 height 127
